Goal: Information Seeking & Learning: Learn about a topic

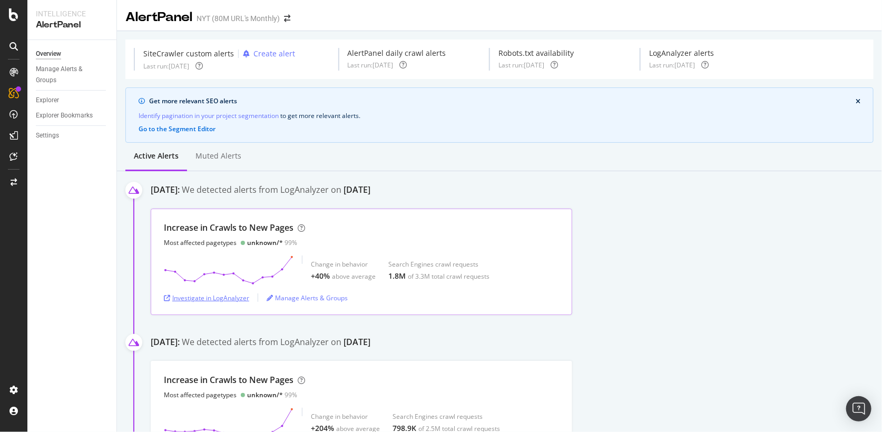
click at [219, 296] on div "Investigate in LogAnalyzer" at bounding box center [206, 297] width 85 height 9
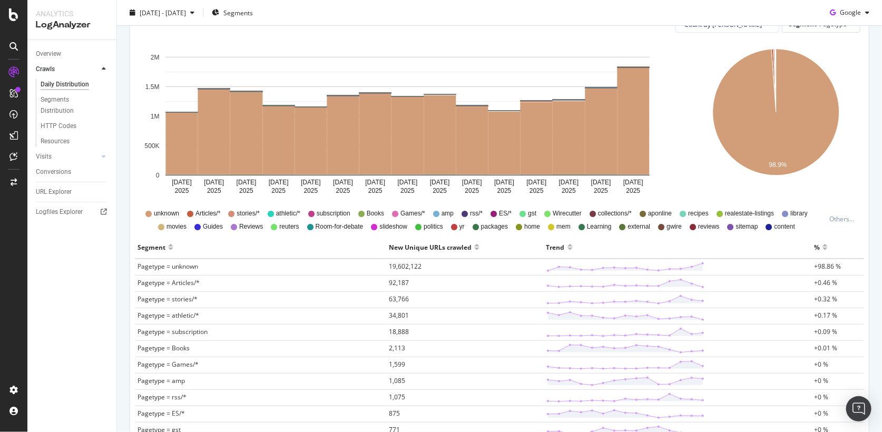
scroll to position [103, 0]
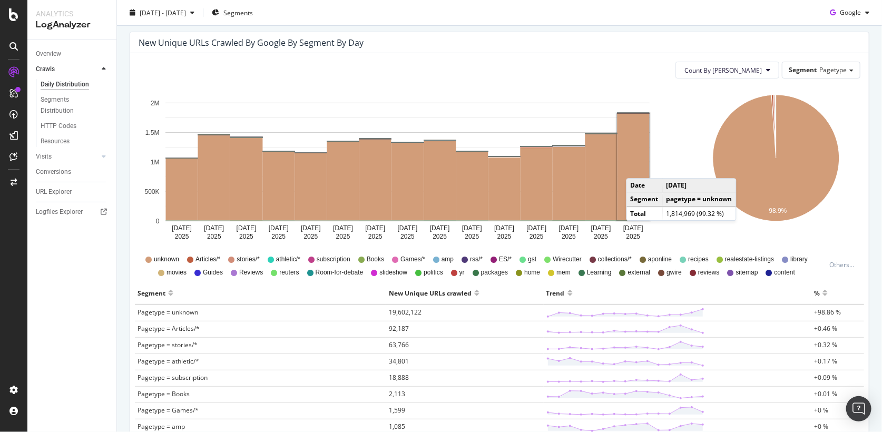
click at [636, 167] on rect "A chart." at bounding box center [633, 167] width 32 height 106
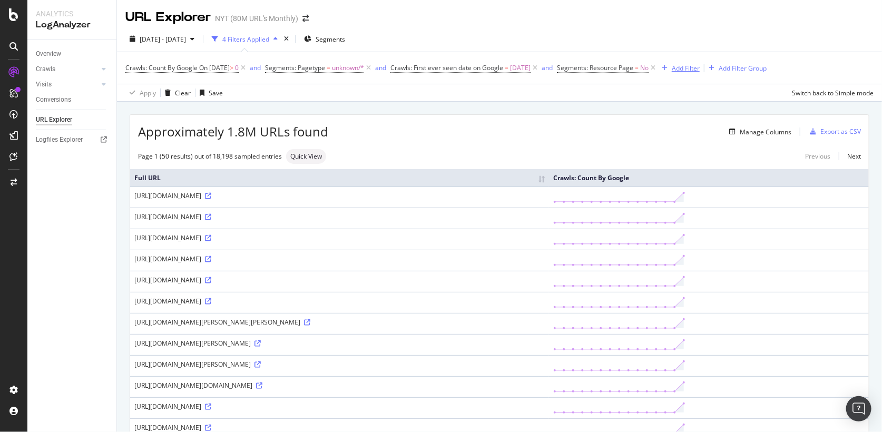
click at [699, 67] on div "Add Filter" at bounding box center [685, 68] width 28 height 9
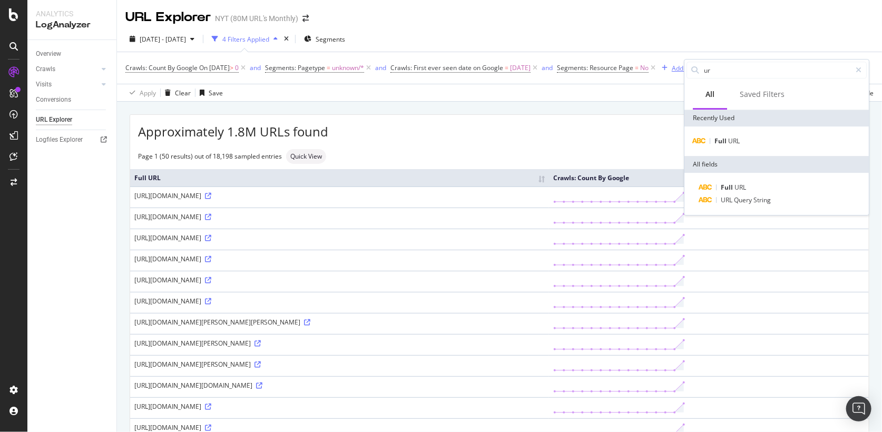
type input "url"
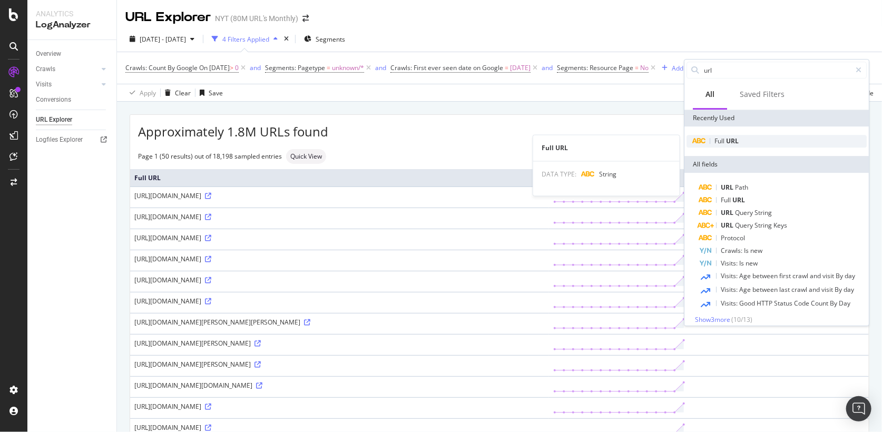
click at [734, 137] on span "URL" at bounding box center [732, 140] width 13 height 9
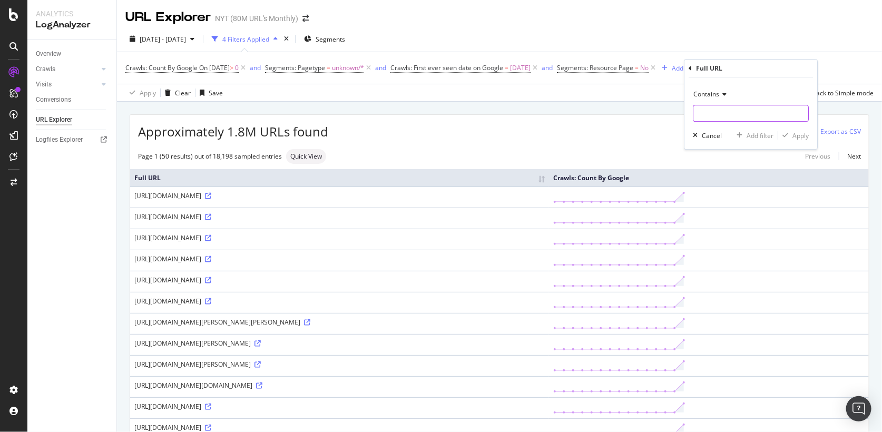
click at [714, 114] on input "text" at bounding box center [750, 113] width 115 height 17
type input "v1"
click at [798, 136] on div "Apply" at bounding box center [800, 135] width 16 height 9
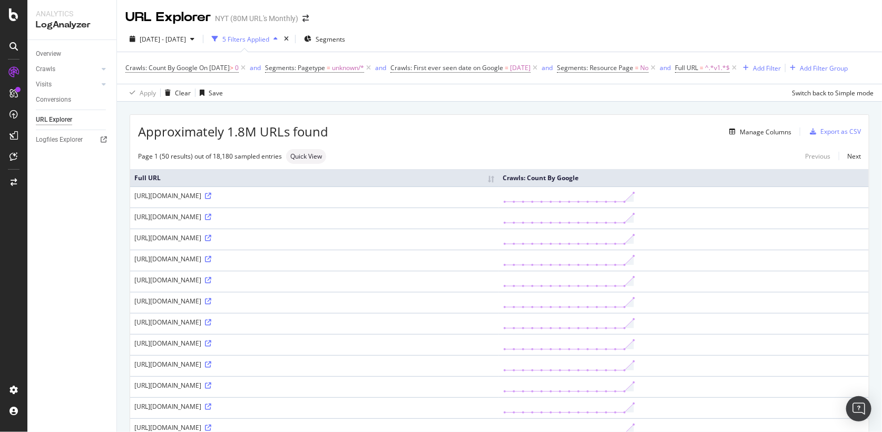
drag, startPoint x: 721, startPoint y: 208, endPoint x: 134, endPoint y: 210, distance: 586.7
click at [134, 200] on div "https://www.nytimes.com/v1/initialize?k=client-DDiLek0ZorIwKrvgm5Di3Yn6liPGzwlh…" at bounding box center [314, 195] width 360 height 9
copy div "https://www.nytimes.com/v1/initialize?k=client-DDiLek0ZorIwKrvgm5Di3Yn6liPGzwlh…"
click at [729, 70] on span "^.*v1.*$" at bounding box center [717, 68] width 25 height 15
drag, startPoint x: 727, startPoint y: 111, endPoint x: 656, endPoint y: 93, distance: 73.3
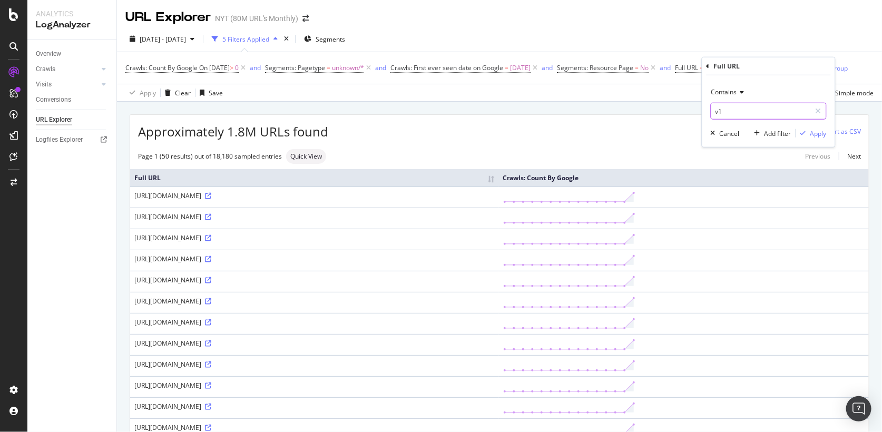
click at [667, 98] on body "Analytics LogAnalyzer Overview Crawls Daily Distribution Segments Distribution …" at bounding box center [441, 216] width 882 height 432
type input "v"
type input "/athletic/"
click at [819, 131] on div "Apply" at bounding box center [818, 132] width 16 height 9
